Goal: Transaction & Acquisition: Purchase product/service

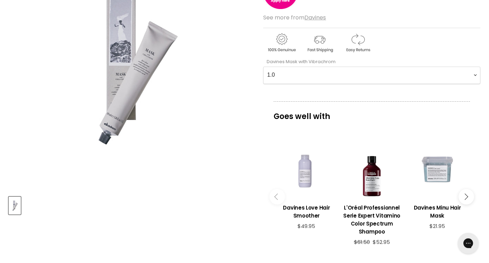
scroll to position [147, 0]
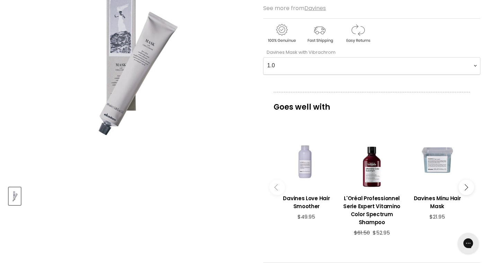
click at [384, 62] on Vibrachrom-0-0 "1.0 2.0 2.11 2.21 3.0 33.0 3.51 3.56 4 4.0 44.0 4.06 4.1 4.14 4.18 4.22 4.35 4.…" at bounding box center [371, 65] width 217 height 17
click at [319, 66] on Vibrachrom-0-0 "1.0 2.0 2.11 2.21 3.0 33.0 3.51 3.56 4 4.0 44.0 4.06 4.1 4.14 4.18 4.22 4.35 4.…" at bounding box center [371, 65] width 217 height 17
select Vibrachrom-0-0 "88.0"
click at [263, 57] on Vibrachrom-0-0 "1.0 2.0 2.11 2.21 3.0 33.0 3.51 3.56 4 4.0 44.0 4.06 4.1 4.14 4.18 4.22 4.35 4.…" at bounding box center [371, 65] width 217 height 17
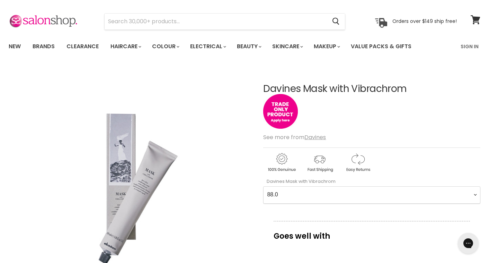
scroll to position [5, 0]
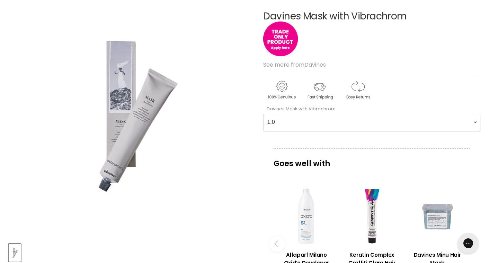
scroll to position [91, 0]
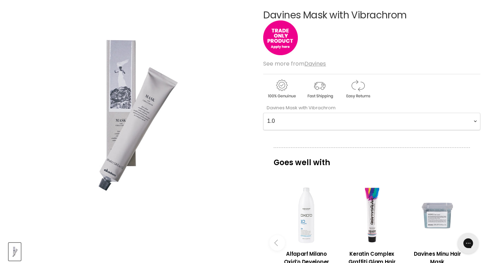
click at [366, 120] on Vibrachrom-0-0 "1.0 2.0 2.11 2.21 3.0 33.0 3.51 3.56 4 4.0 44.0 4.06 4.1 4.14 4.18 4.22 4.35 4.…" at bounding box center [371, 121] width 217 height 17
select Vibrachrom-0-0 "88.0"
click at [263, 113] on Vibrachrom-0-0 "1.0 2.0 2.11 2.21 3.0 33.0 3.51 3.56 4 4.0 44.0 4.06 4.1 4.14 4.18 4.22 4.35 4.…" at bounding box center [371, 121] width 217 height 17
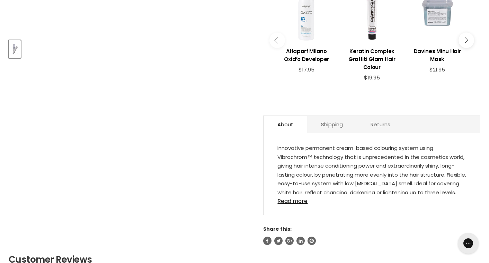
scroll to position [293, 0]
